Goal: Information Seeking & Learning: Learn about a topic

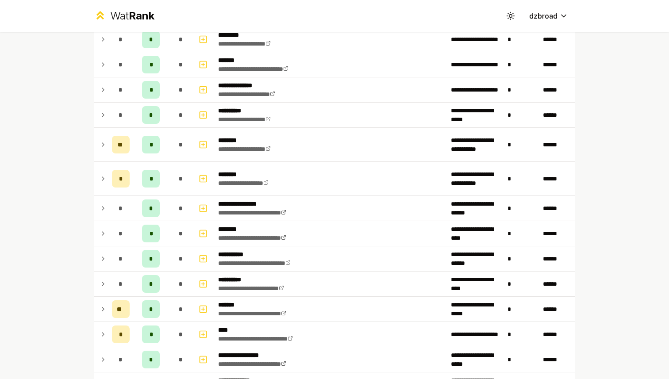
scroll to position [783, 0]
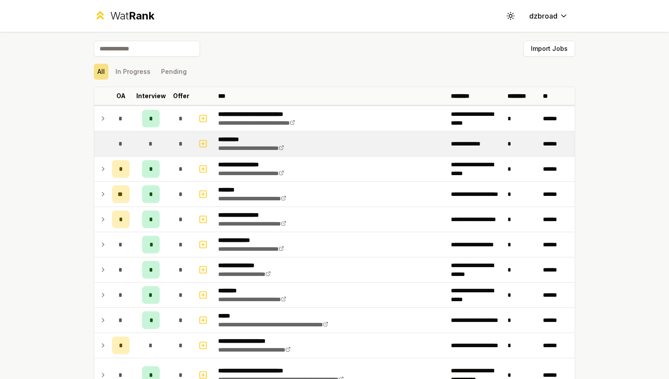
click at [329, 155] on td "**********" at bounding box center [331, 143] width 233 height 25
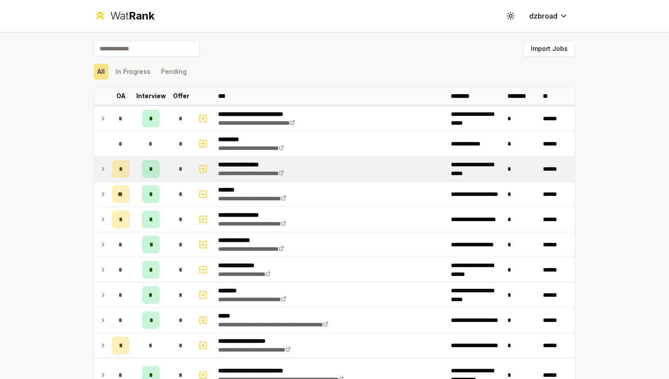
click at [329, 176] on td "**********" at bounding box center [331, 169] width 233 height 25
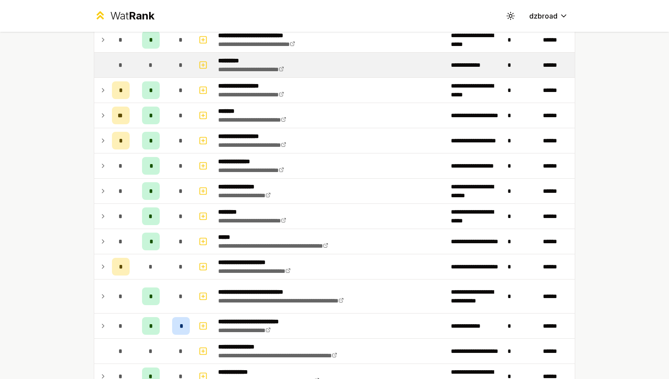
scroll to position [80, 0]
